Goal: Information Seeking & Learning: Learn about a topic

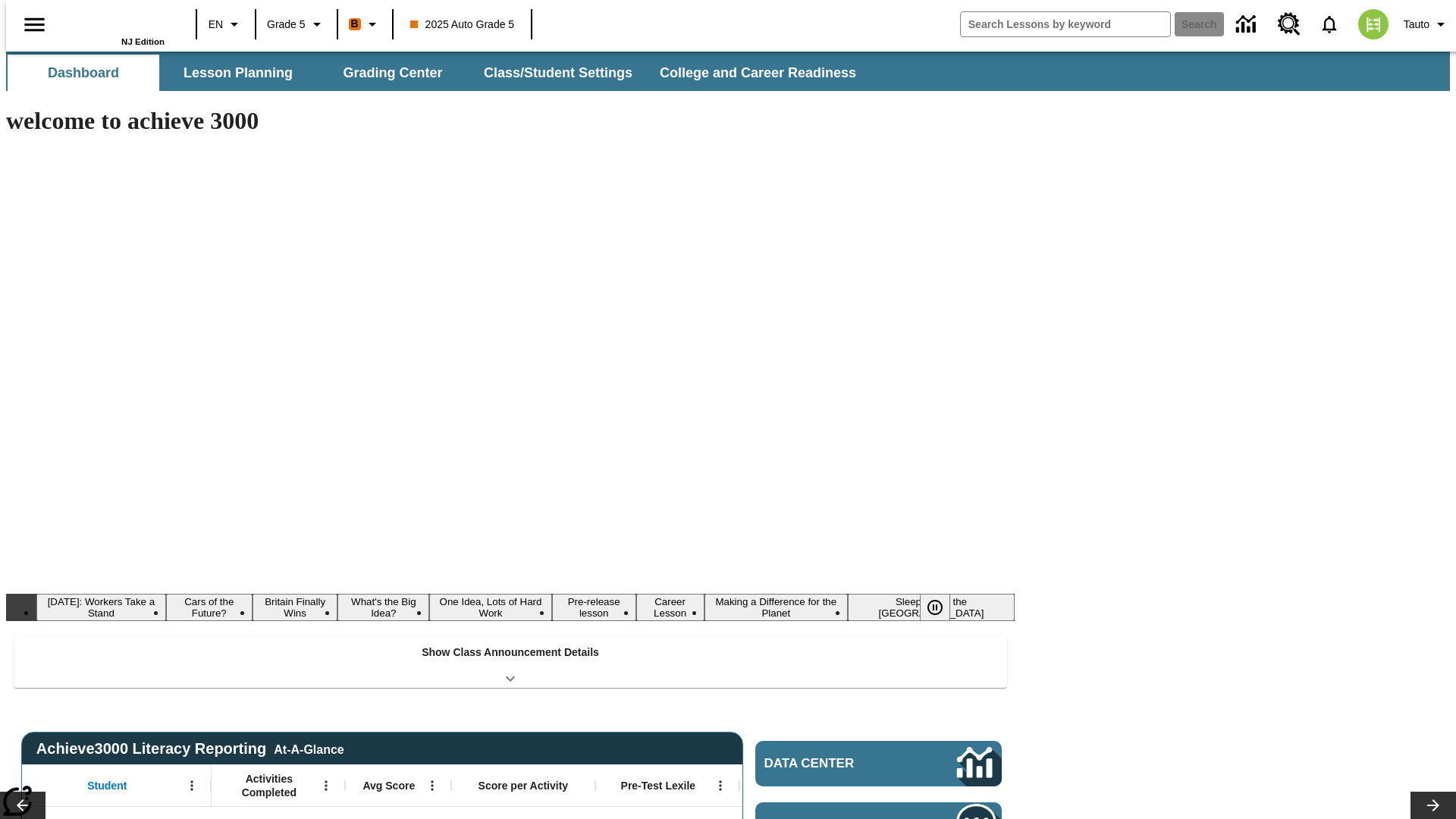
type input "-1"
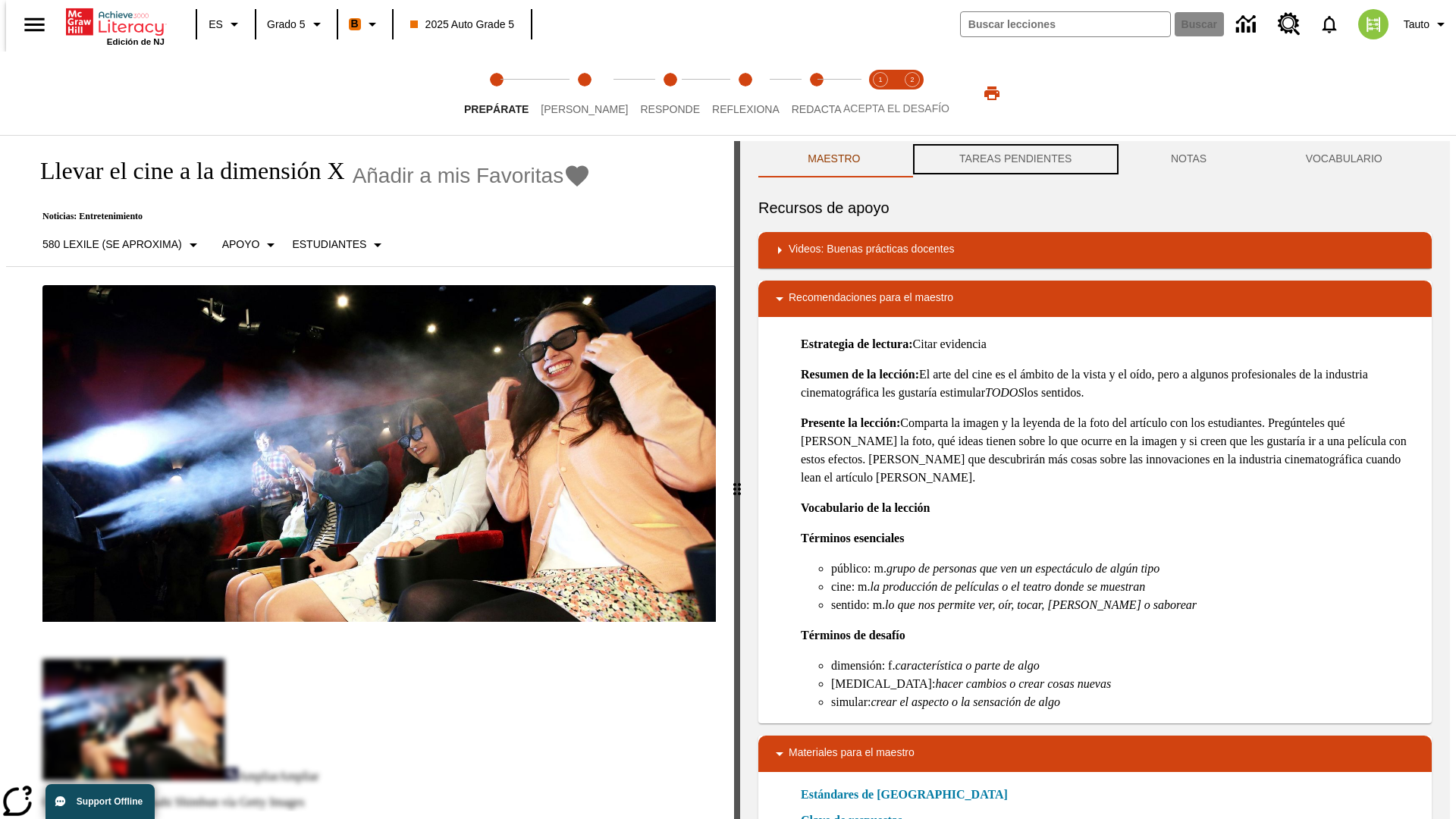
click at [1013, 160] on button "TAREAS PENDIENTES" at bounding box center [1015, 160] width 211 height 36
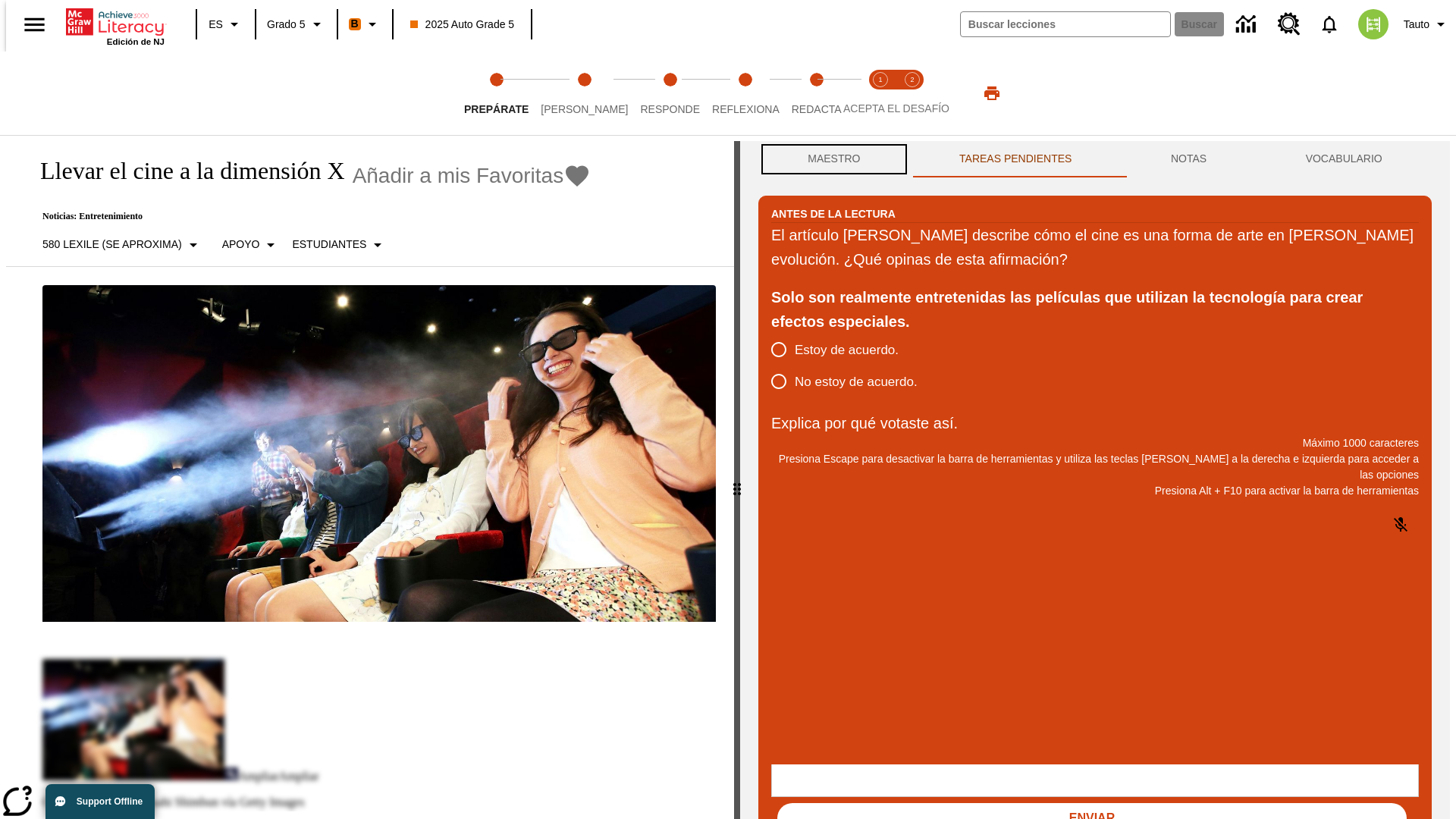
scroll to position [1, 0]
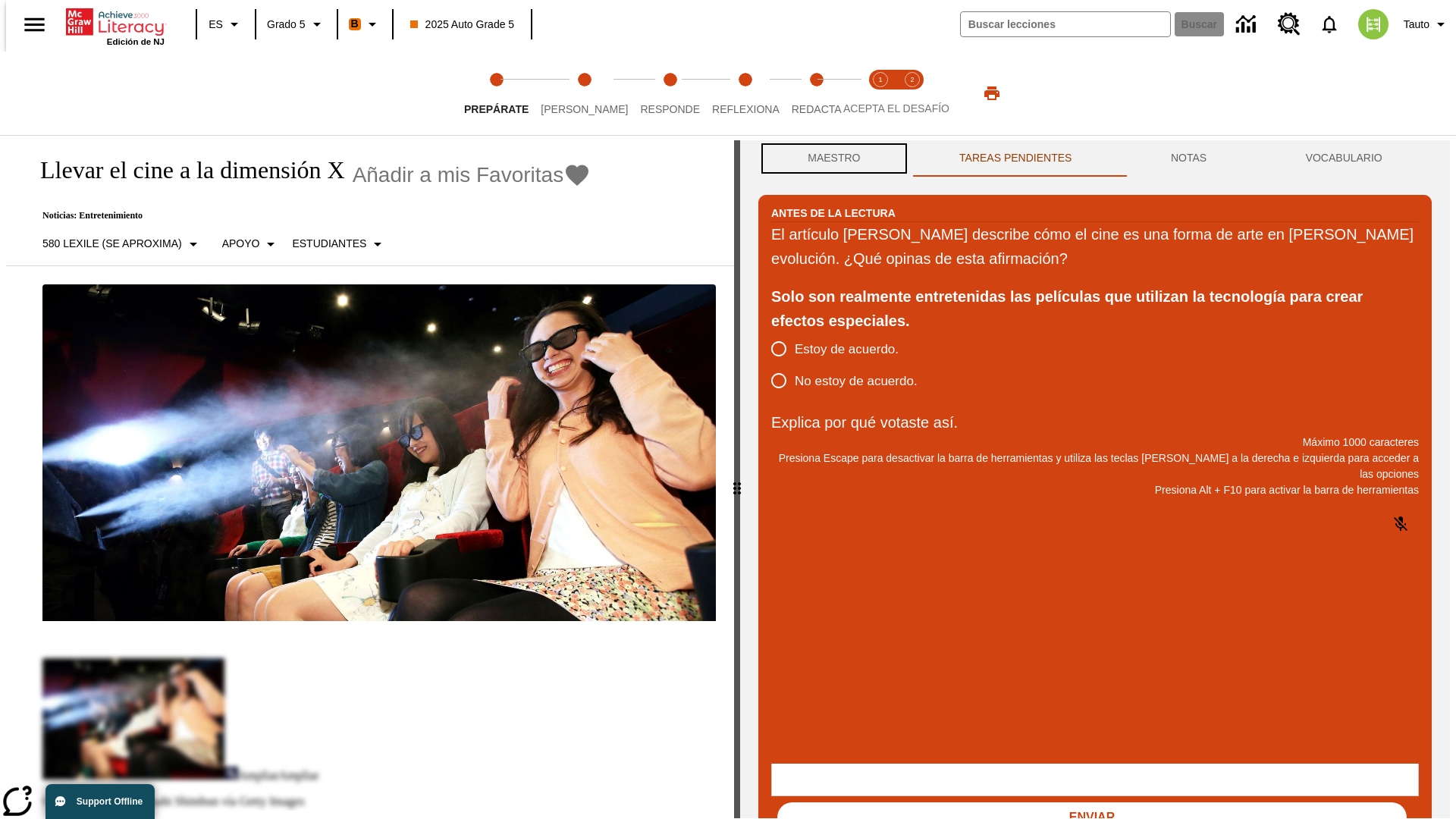
click at [830, 160] on button "Maestro" at bounding box center [834, 159] width 152 height 36
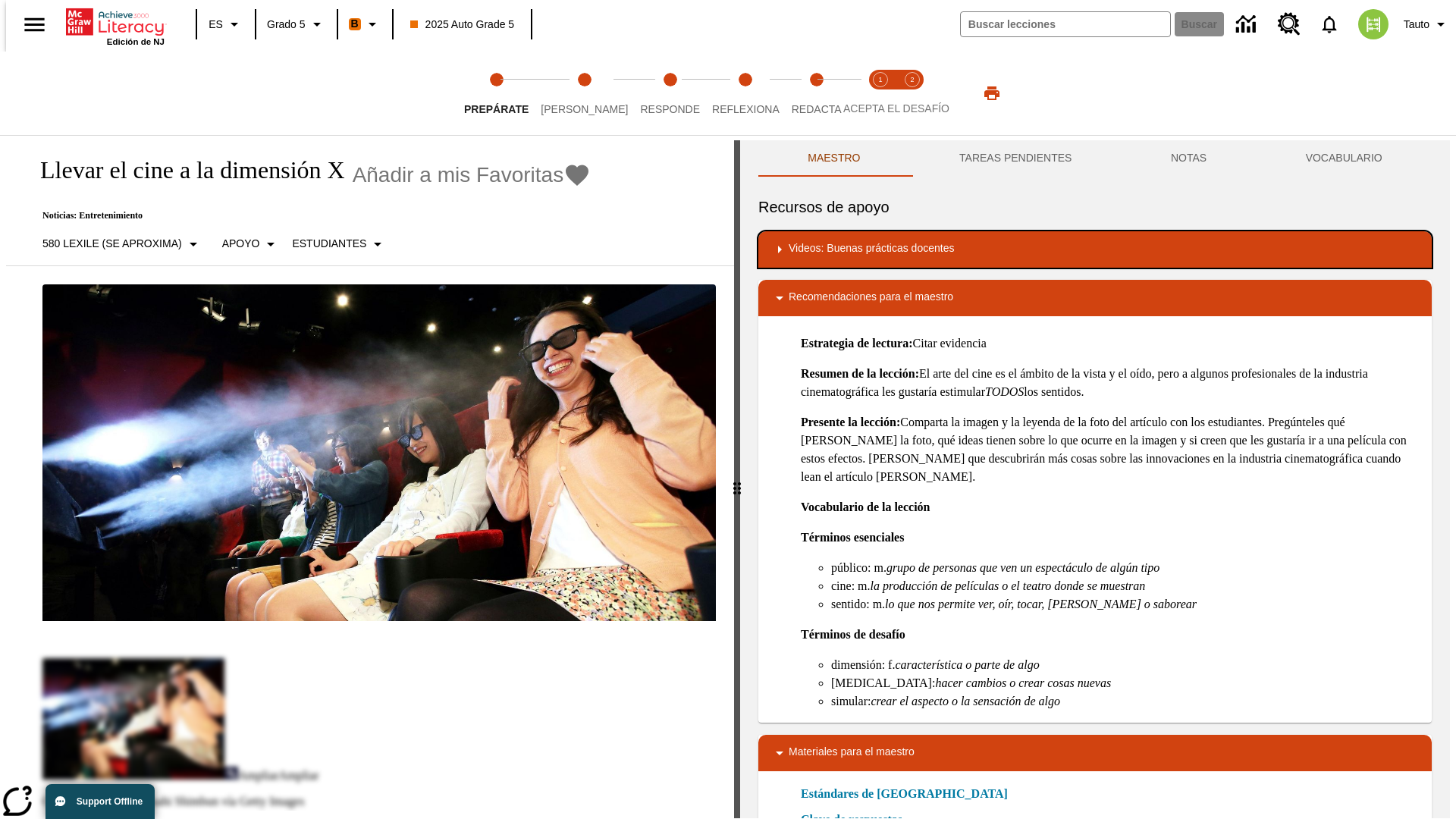
click at [1095, 249] on div "Videos: Buenas prácticas docentes" at bounding box center [1095, 248] width 649 height 18
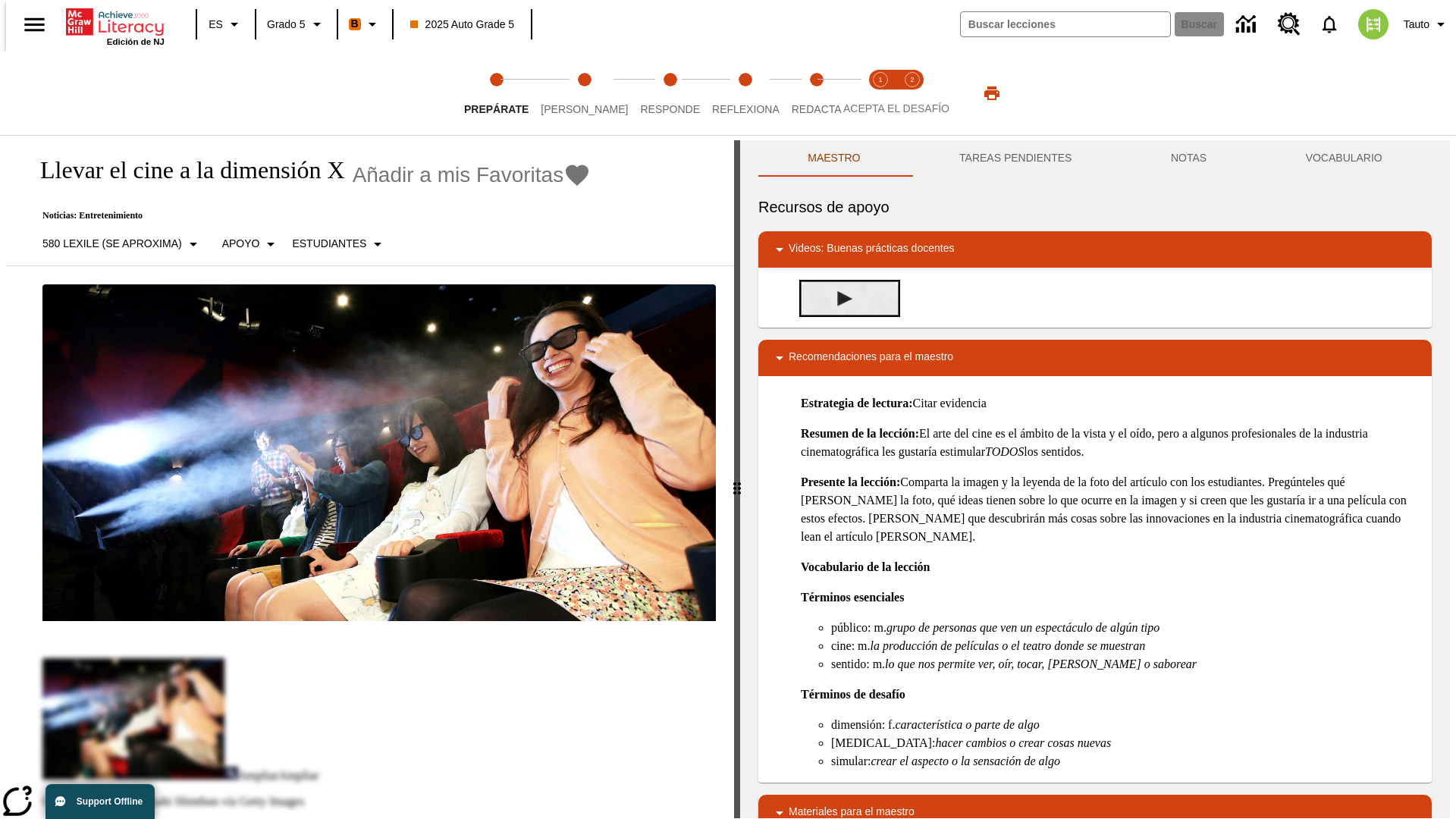
click at [838, 298] on img "Desarrollo del vocabulario académico" at bounding box center [845, 299] width 15 height 15
click at [572, 94] on span "[PERSON_NAME]" at bounding box center [583, 103] width 87 height 28
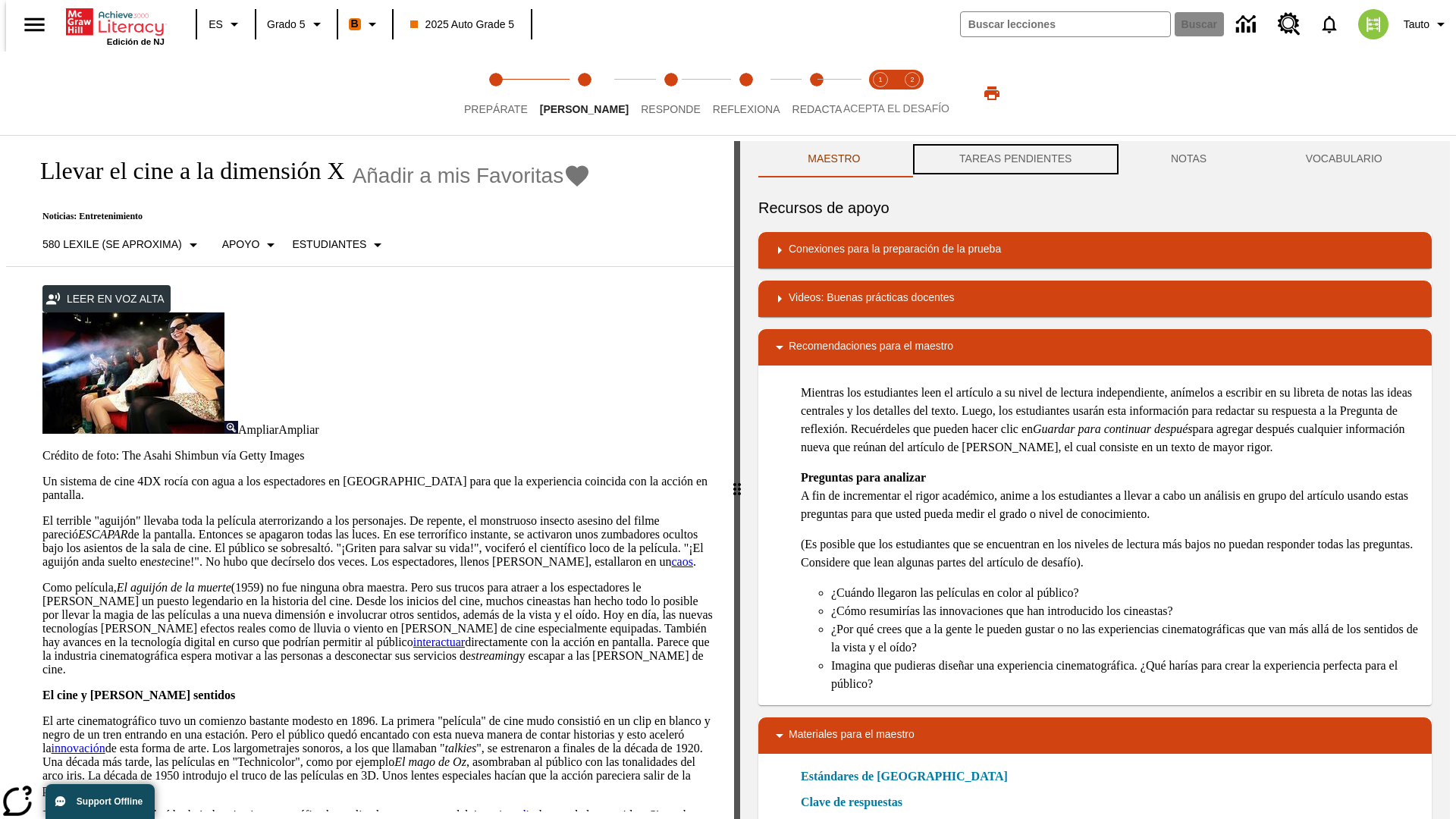
scroll to position [1, 0]
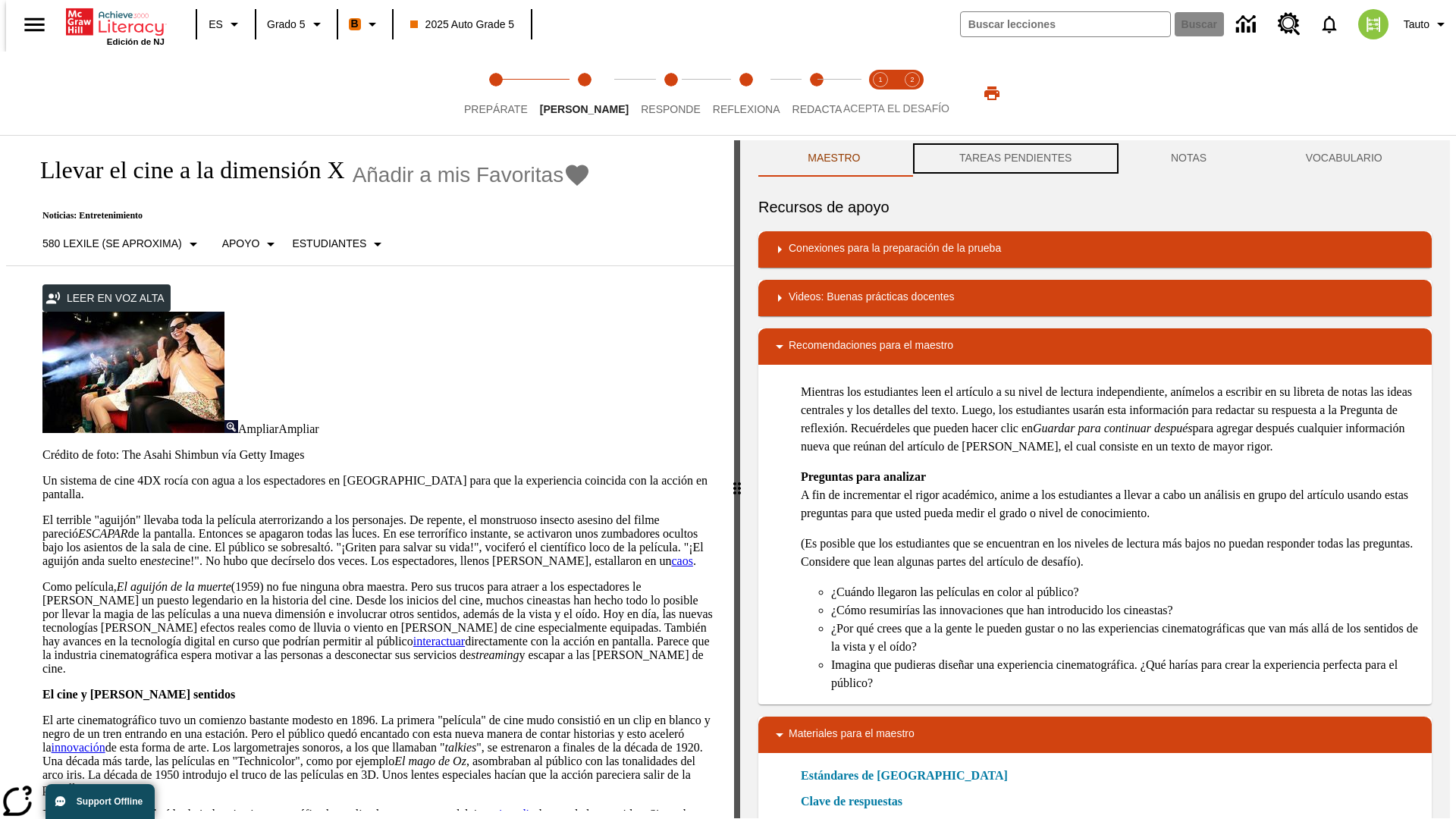
click at [1013, 160] on button "TAREAS PENDIENTES" at bounding box center [1015, 159] width 211 height 36
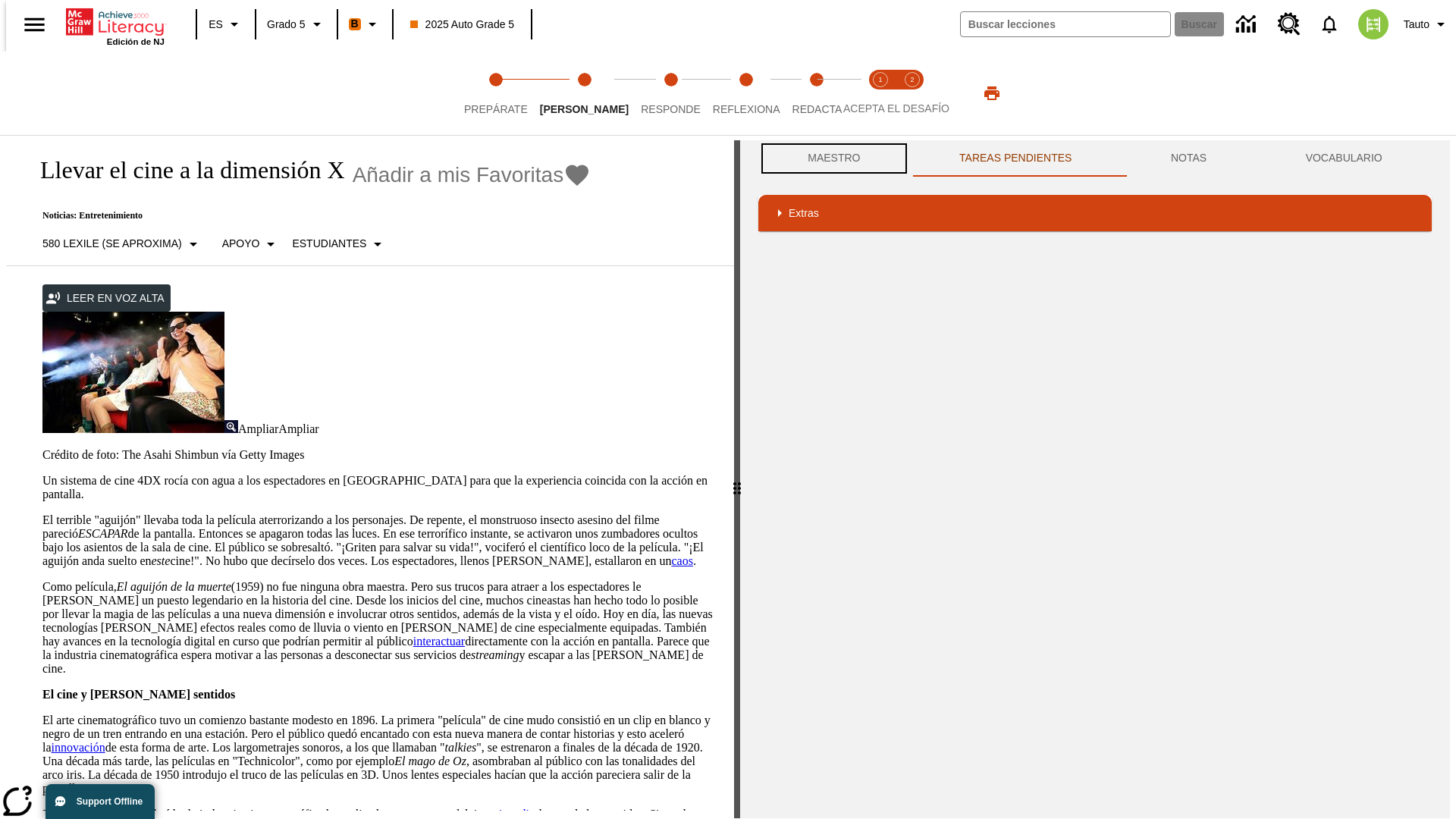
click at [830, 159] on button "Maestro" at bounding box center [834, 159] width 152 height 36
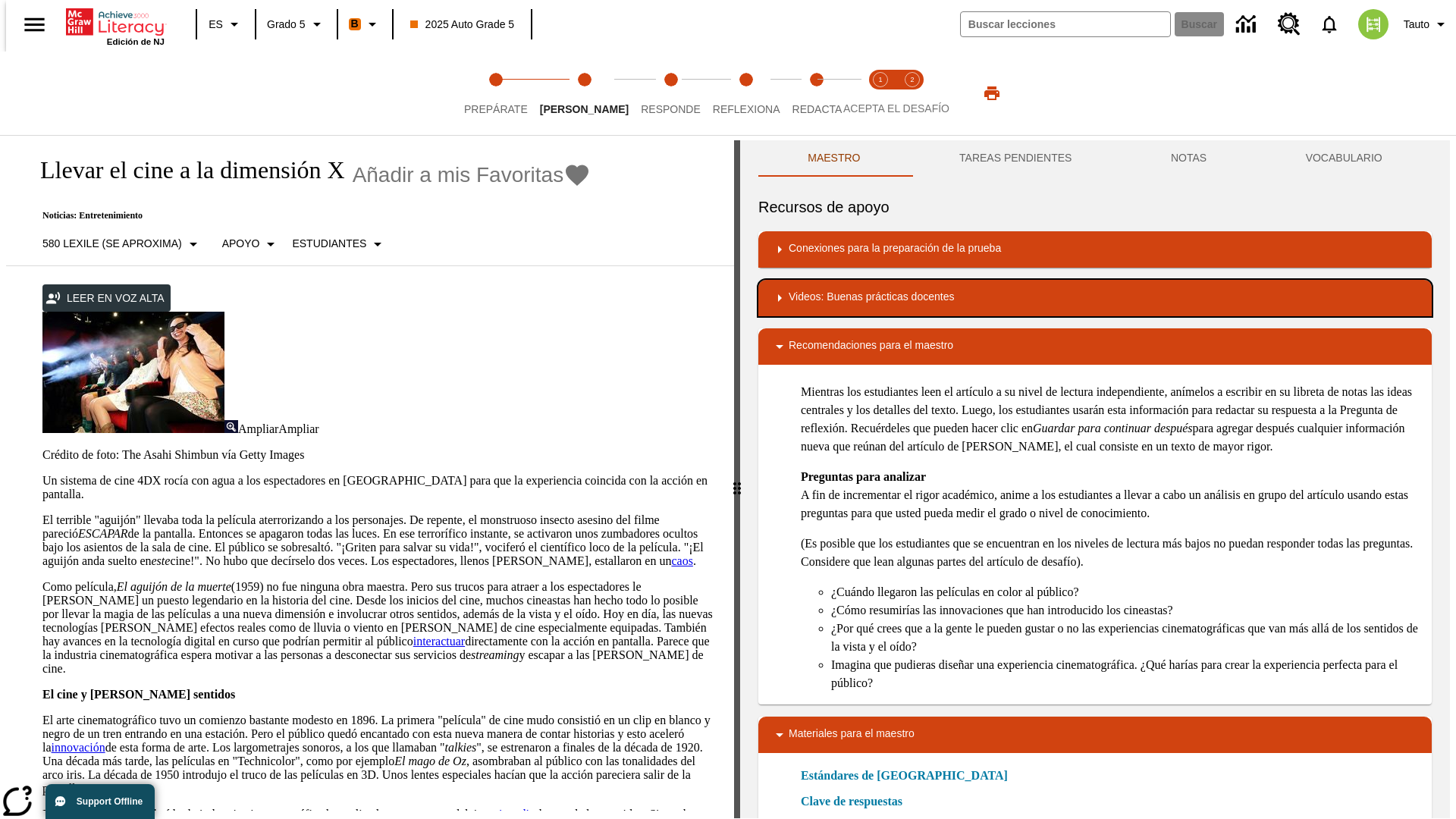
click at [1095, 298] on div "Videos: Buenas prácticas docentes" at bounding box center [1095, 297] width 649 height 18
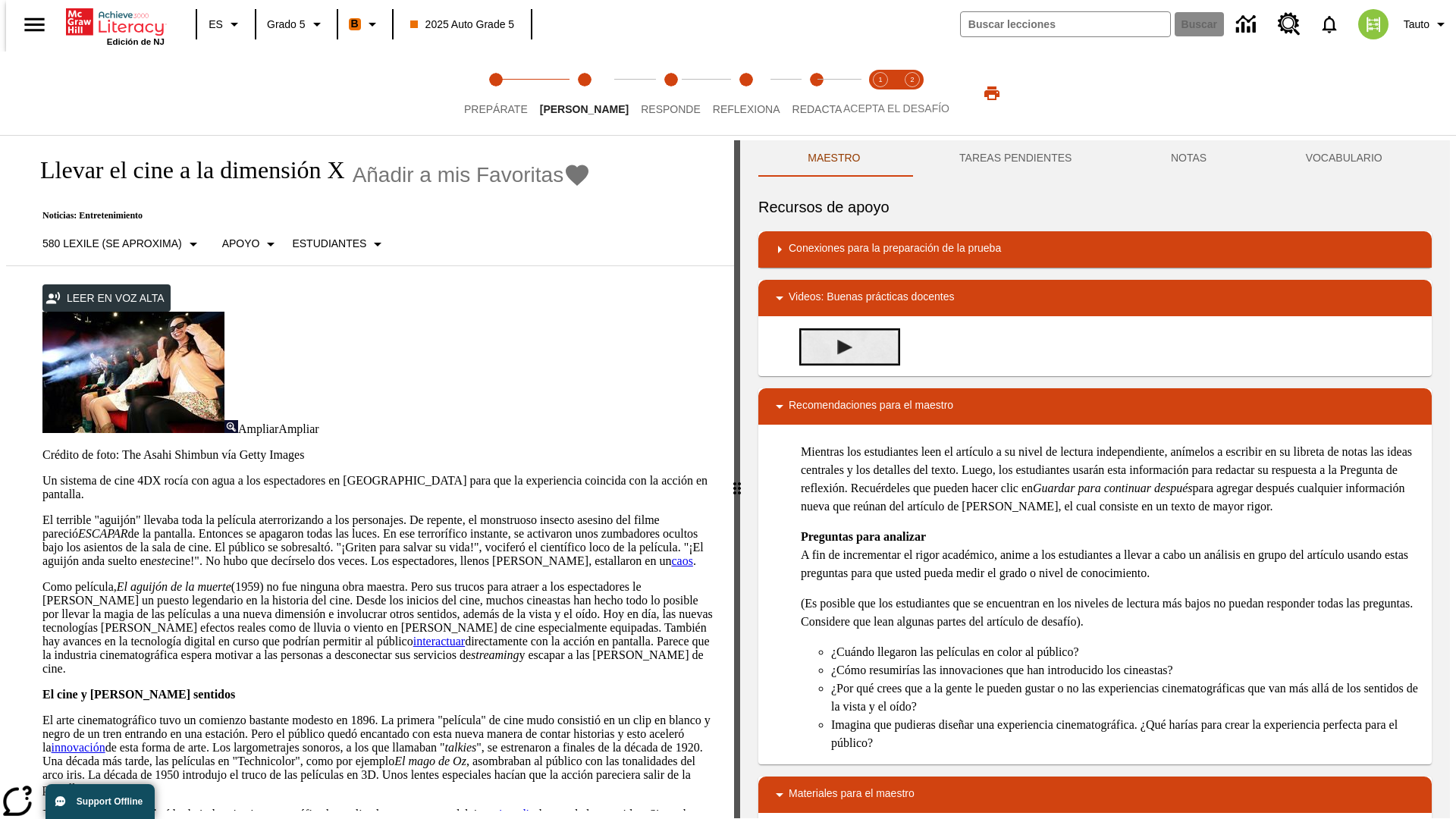
click at [838, 346] on img "Summarization" at bounding box center [845, 347] width 15 height 15
click at [880, 94] on span "Acepta el desafío lee step 1 of 2" at bounding box center [880, 103] width 20 height 28
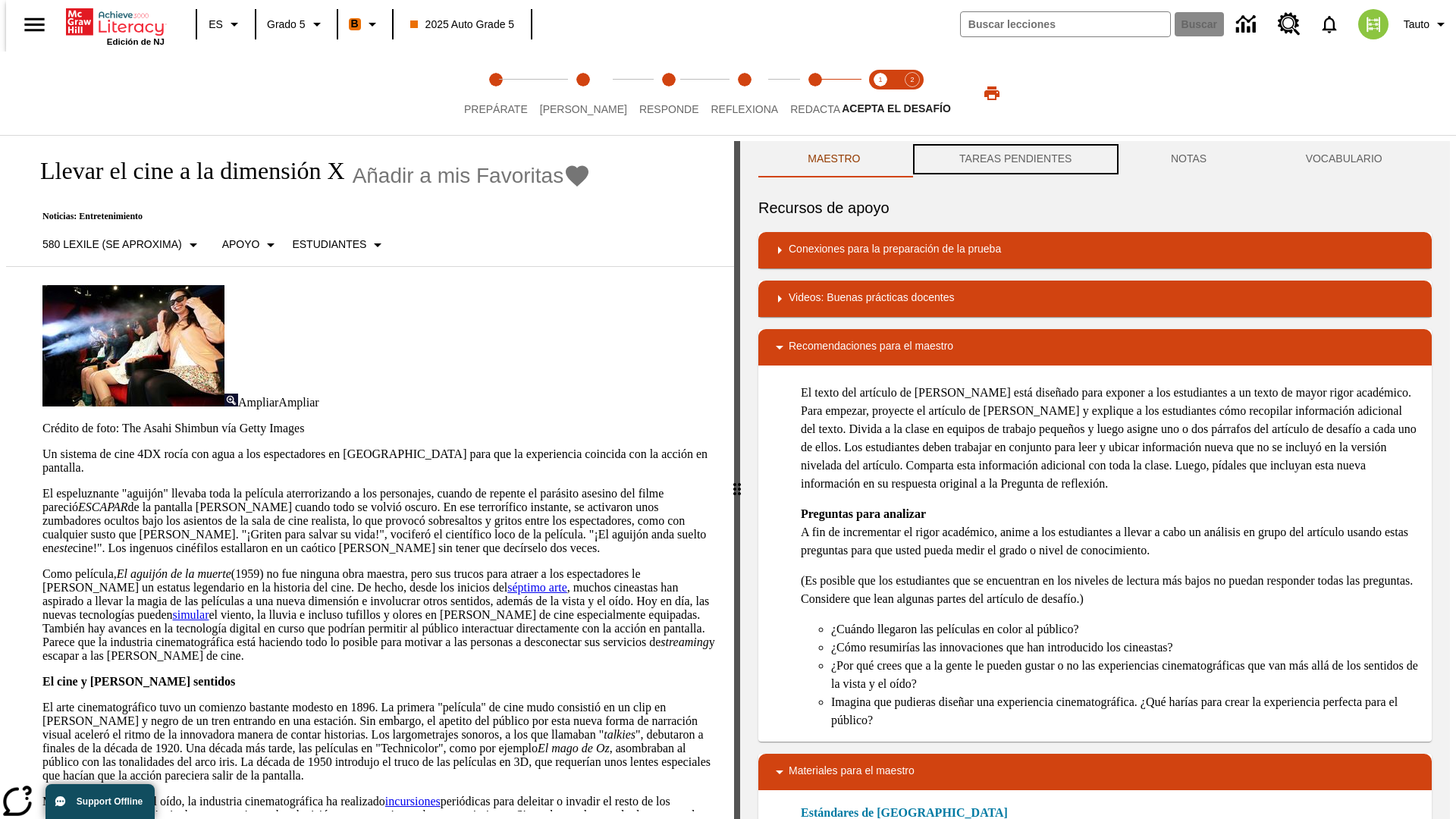
scroll to position [1, 0]
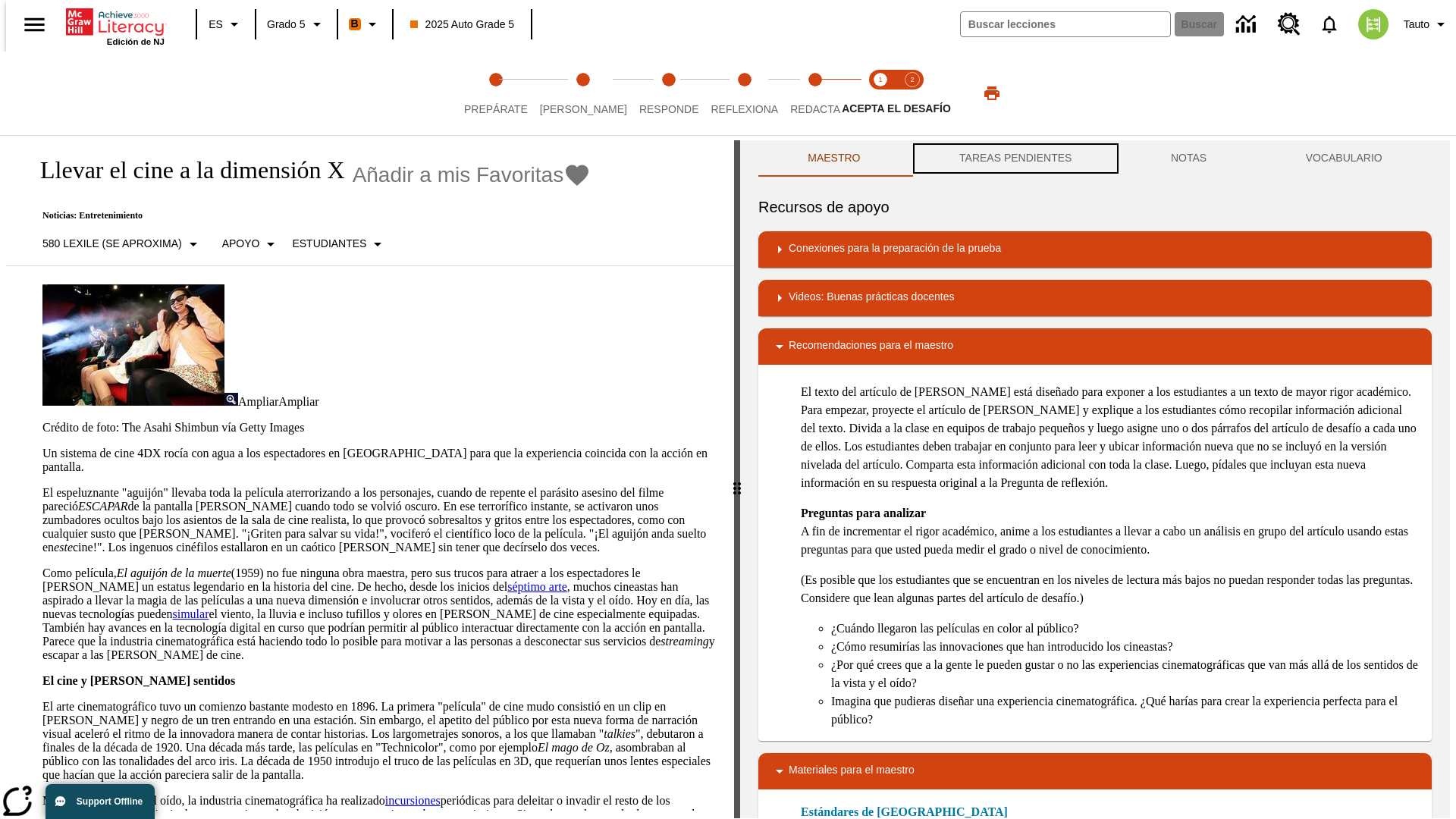
click at [1013, 160] on button "TAREAS PENDIENTES" at bounding box center [1015, 159] width 211 height 36
